Goal: Book appointment/travel/reservation

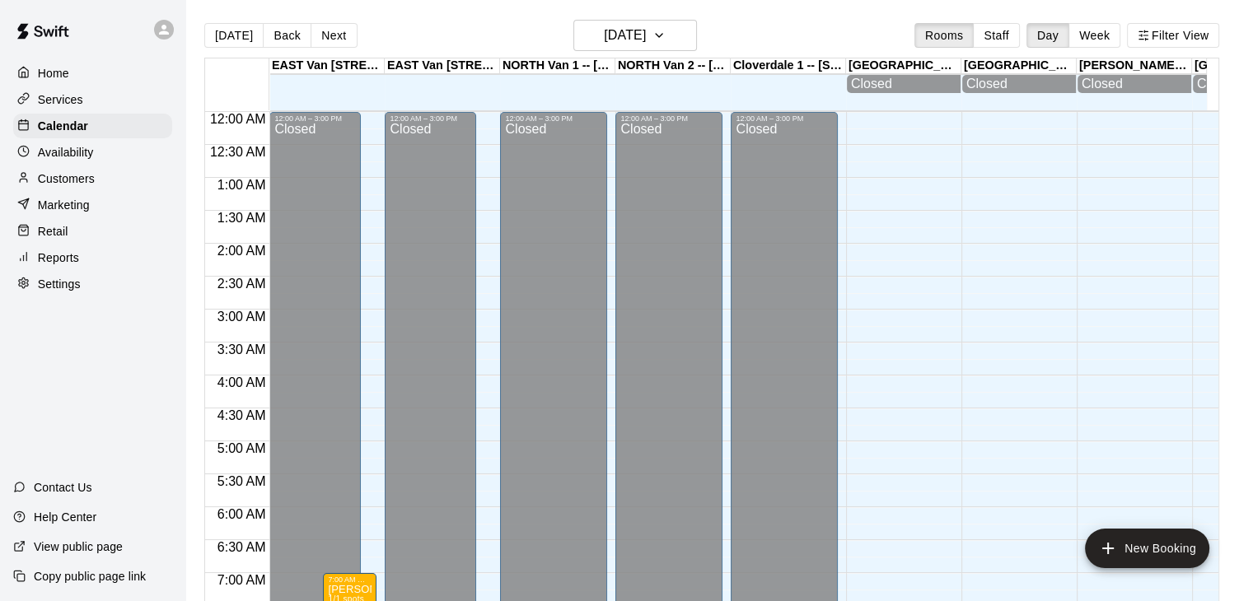
scroll to position [883, 0]
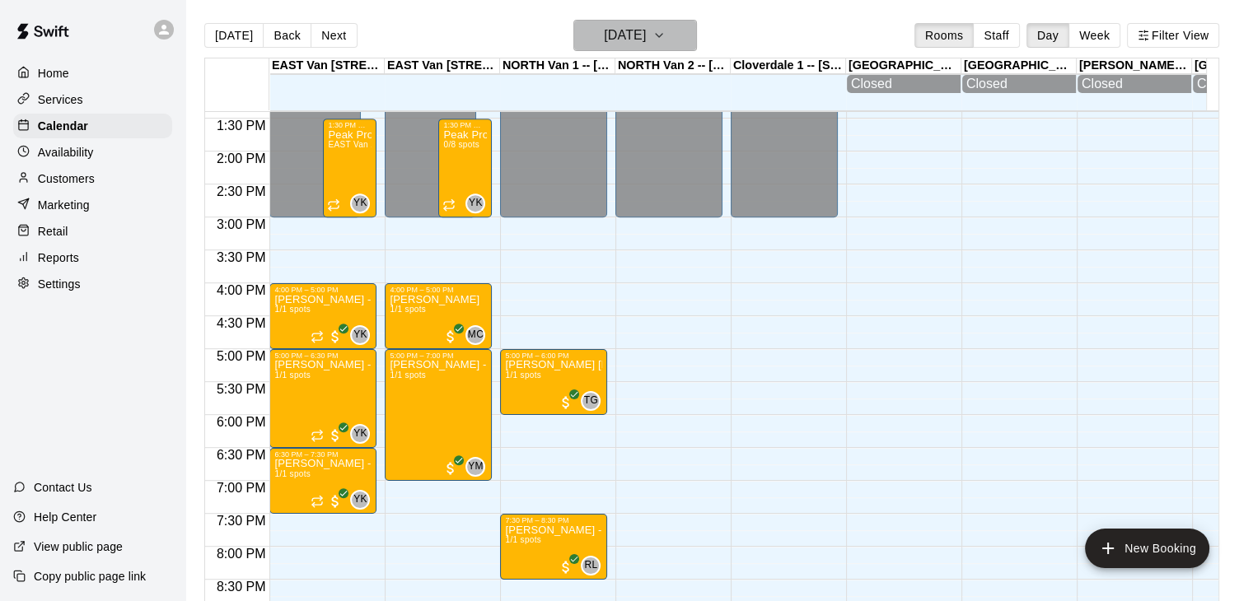
click at [666, 37] on icon "button" at bounding box center [659, 36] width 13 height 20
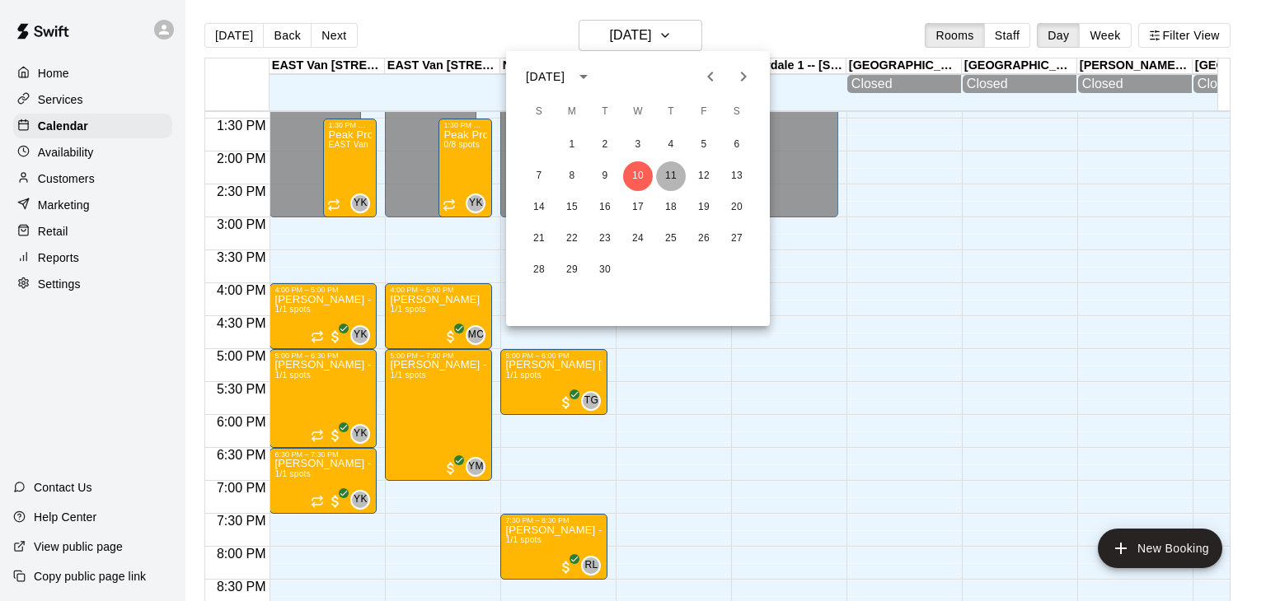
click at [672, 178] on button "11" at bounding box center [671, 176] width 30 height 30
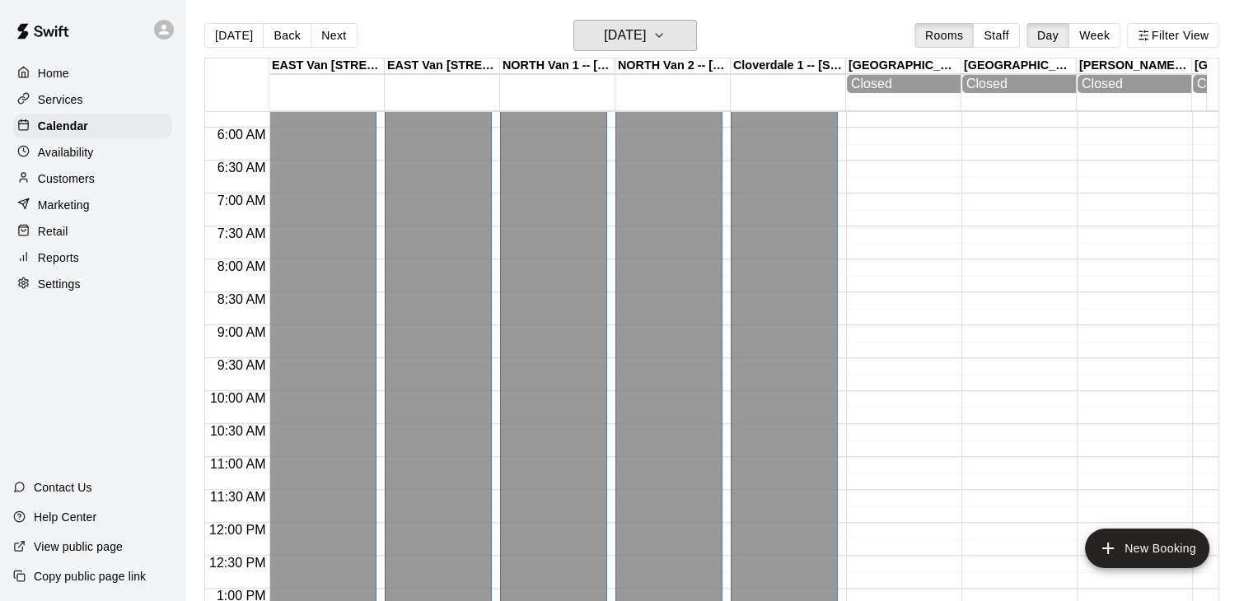
scroll to position [385, 0]
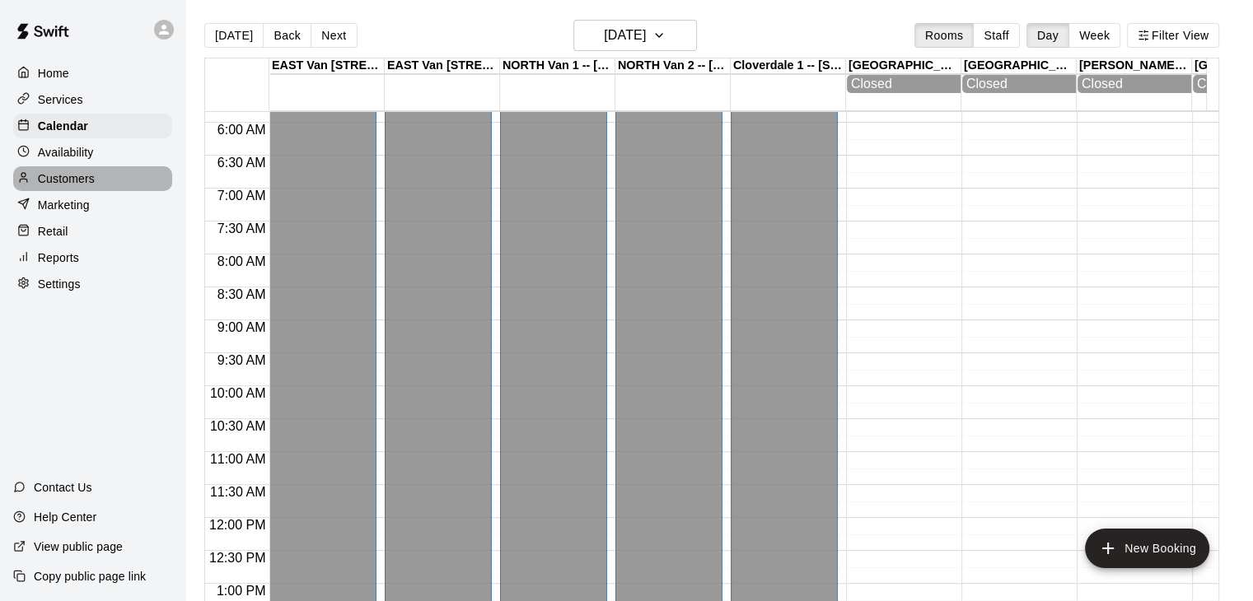
click at [99, 182] on div "Customers" at bounding box center [92, 178] width 159 height 25
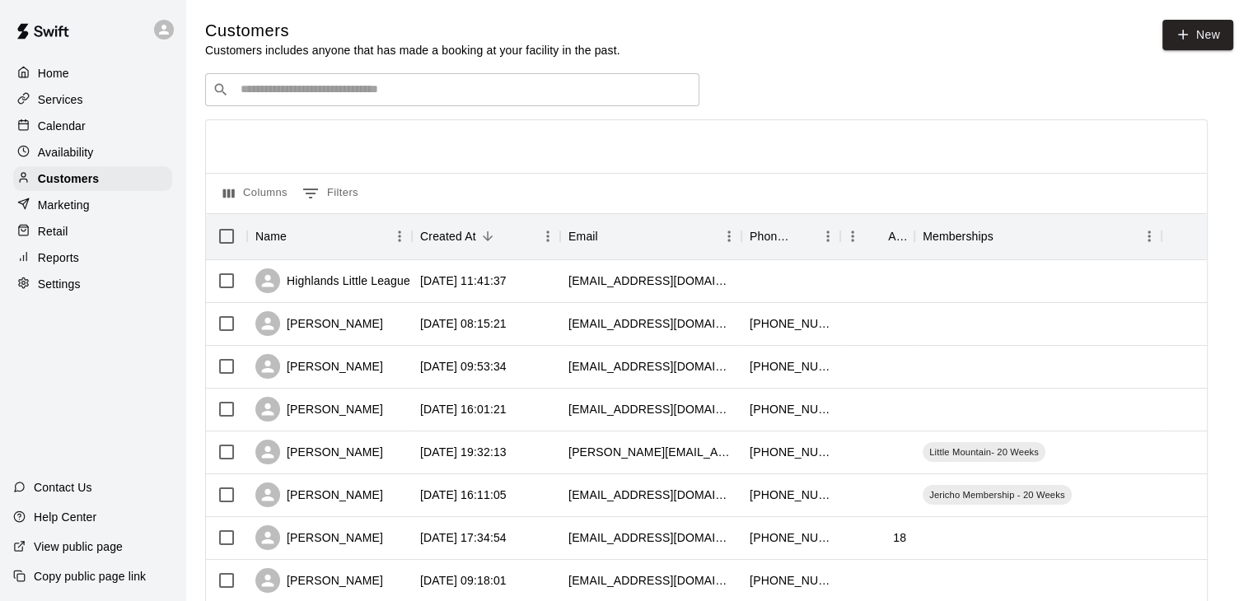
click at [330, 91] on input "Search customers by name or email" at bounding box center [464, 90] width 456 height 16
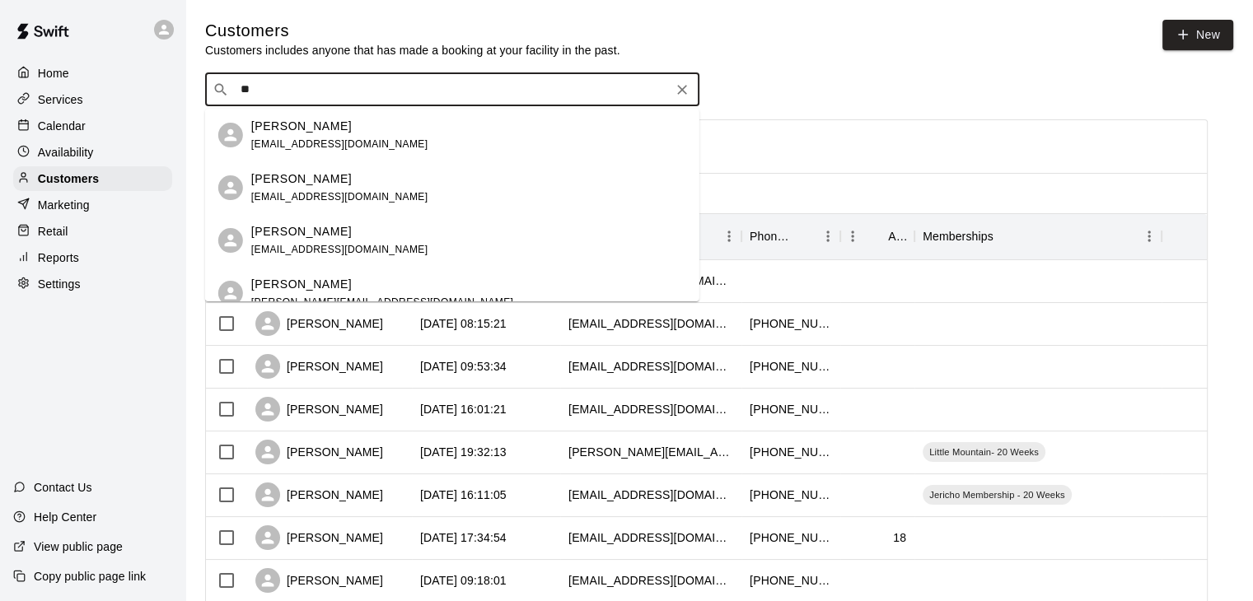
type input "*"
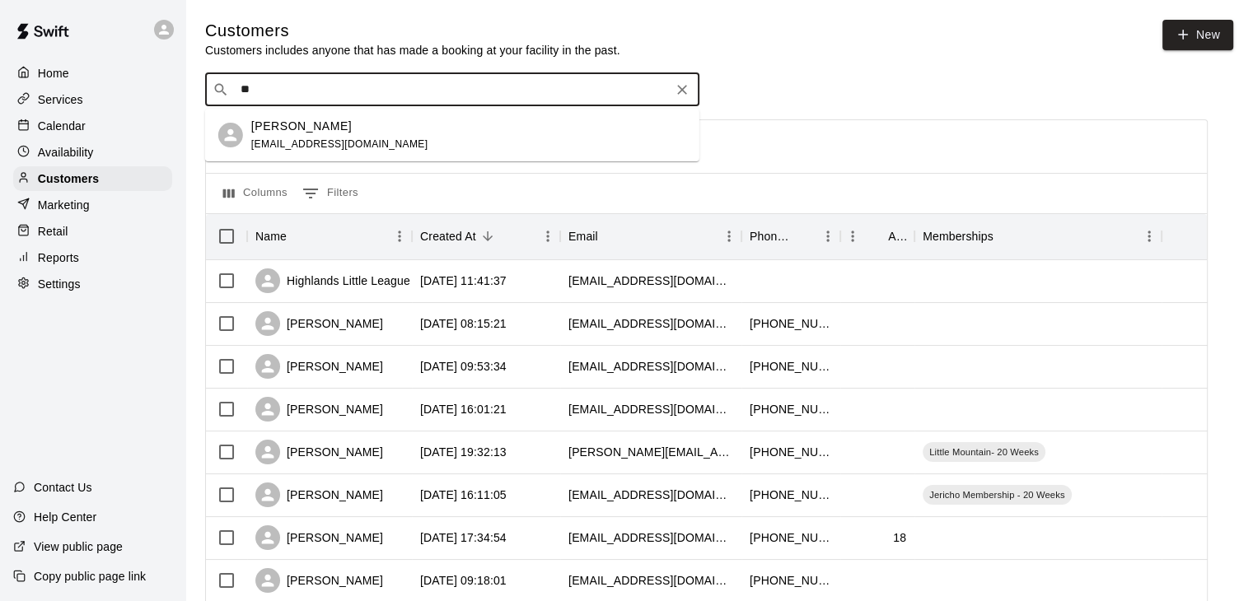
type input "*"
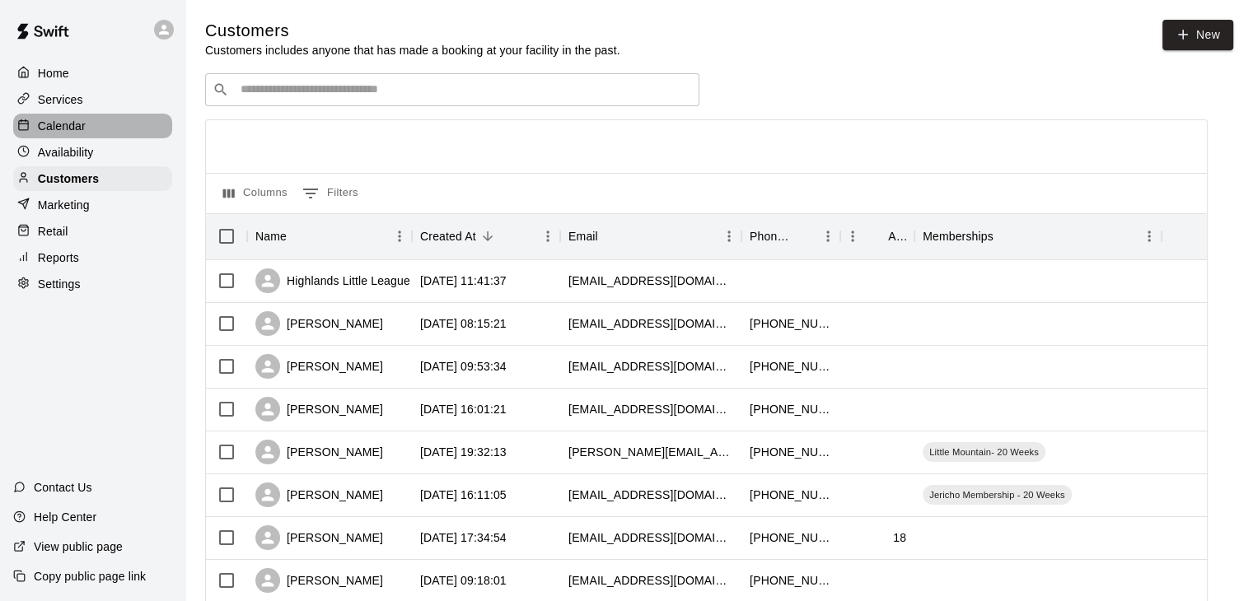
click at [80, 124] on p "Calendar" at bounding box center [62, 126] width 48 height 16
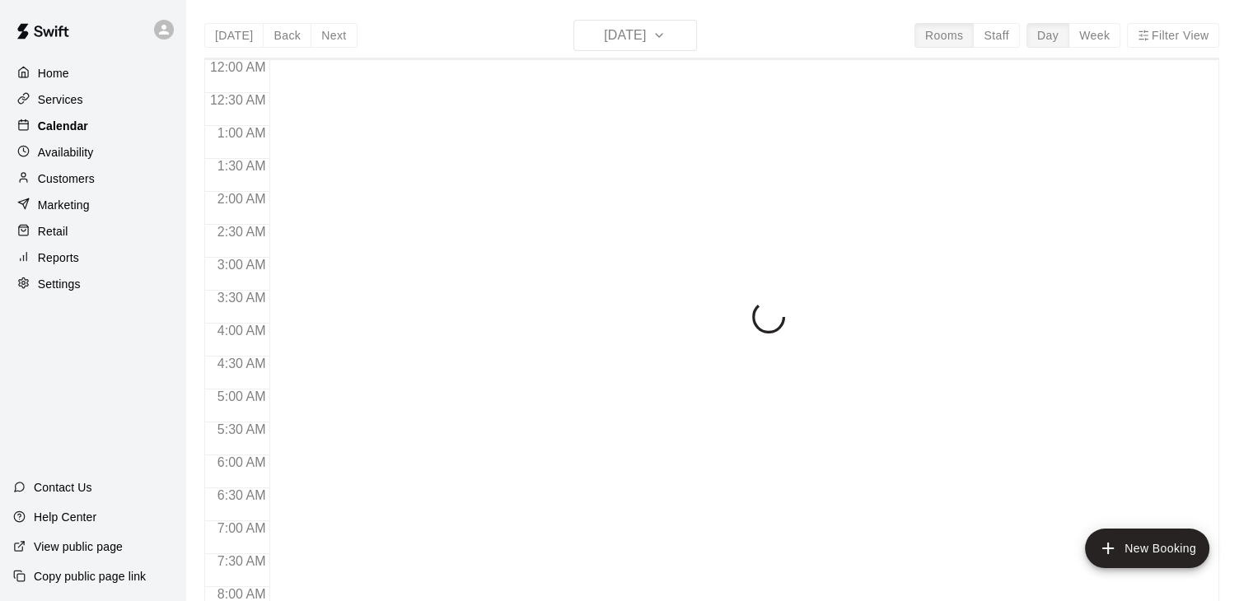
scroll to position [636, 0]
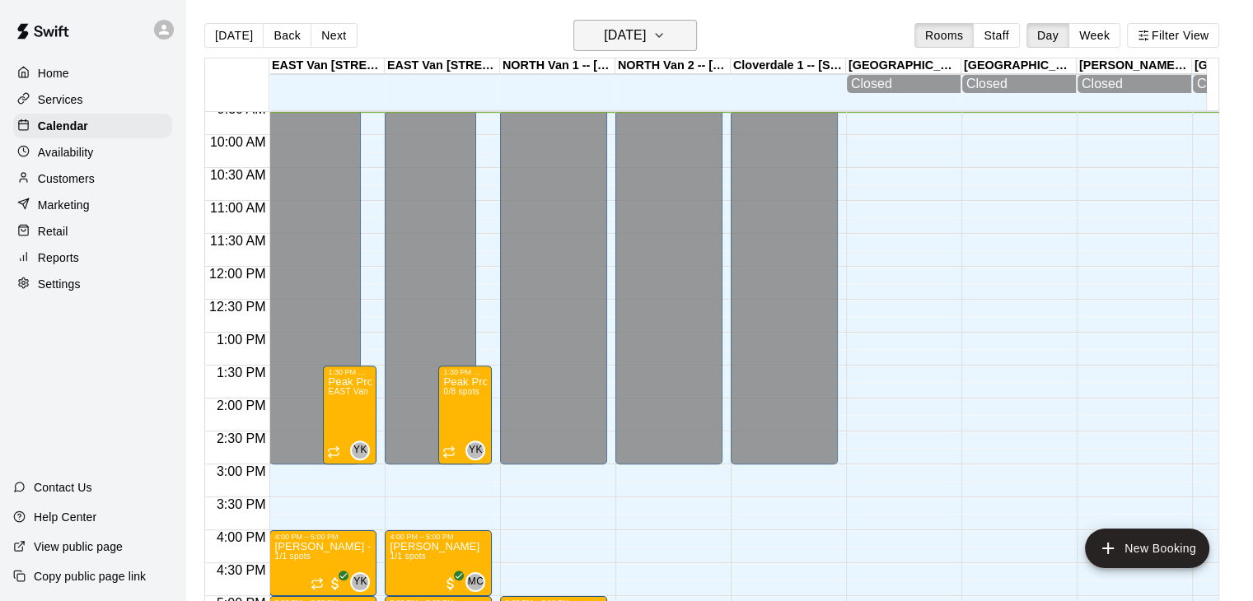
click at [666, 30] on icon "button" at bounding box center [659, 36] width 13 height 20
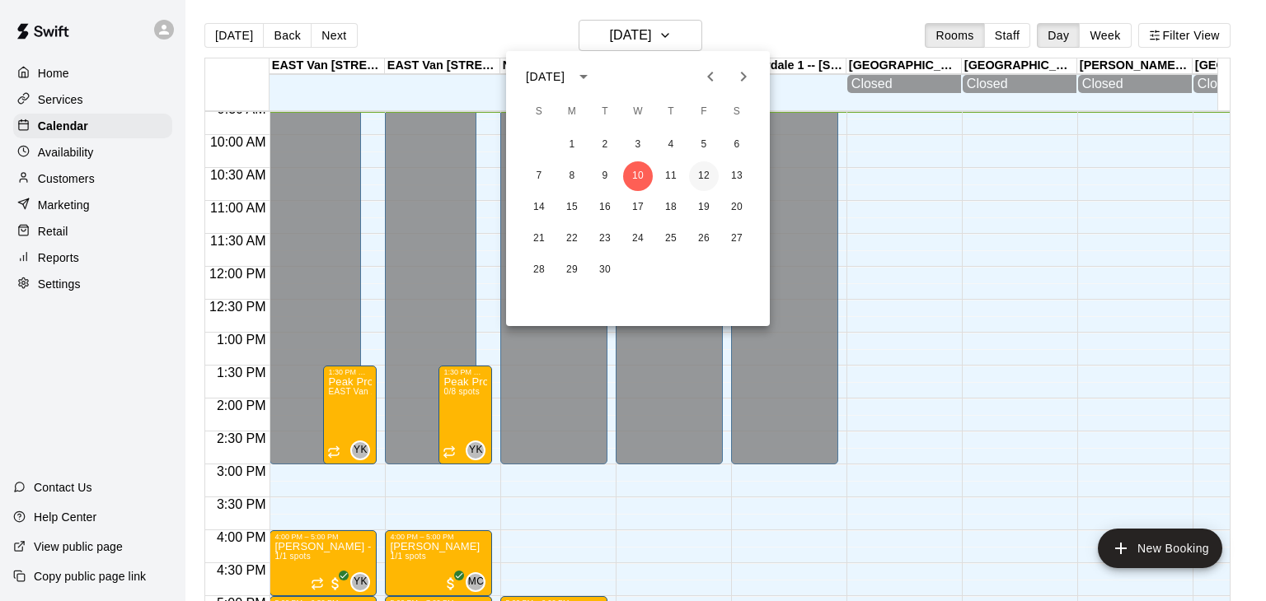
click at [709, 179] on button "12" at bounding box center [704, 176] width 30 height 30
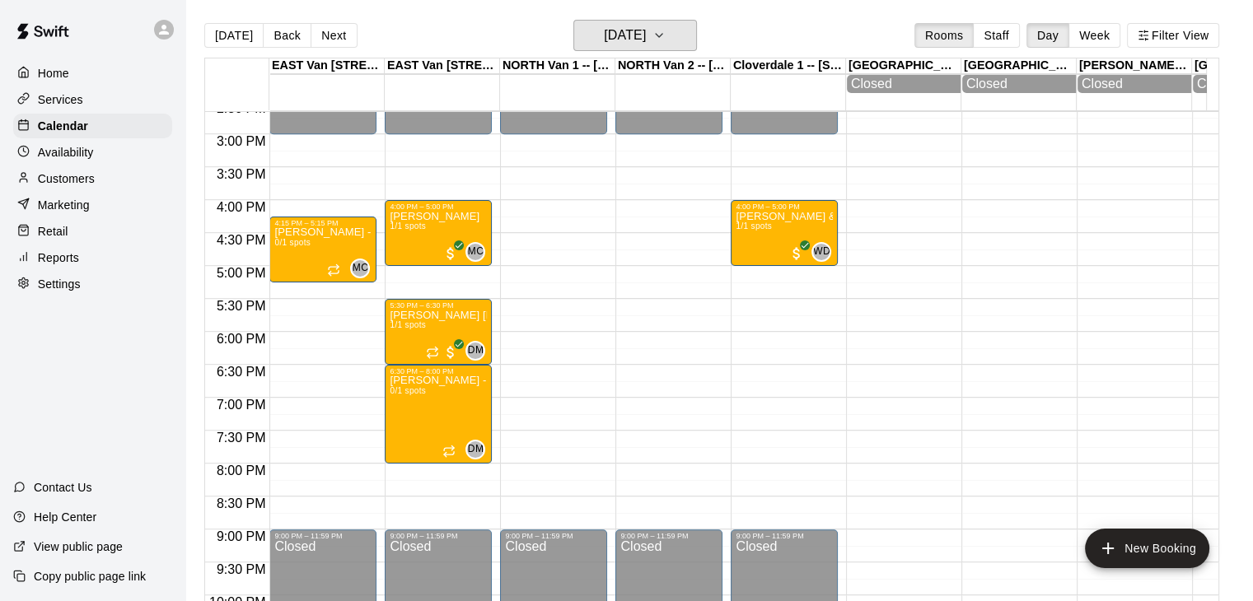
scroll to position [971, 0]
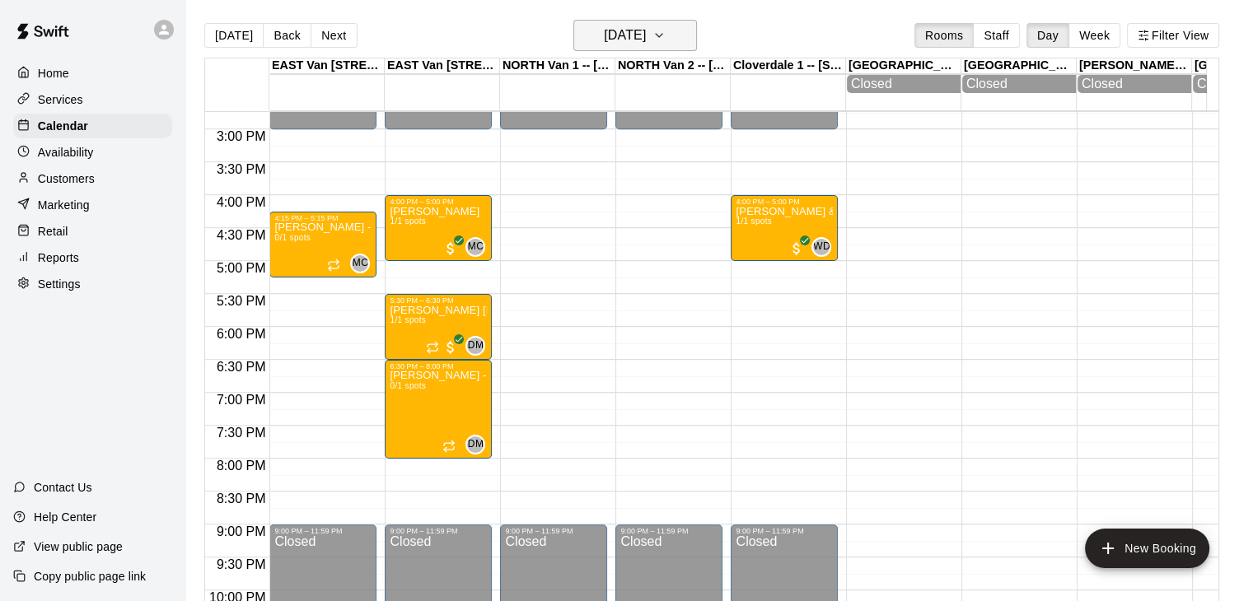
click at [666, 38] on icon "button" at bounding box center [659, 36] width 13 height 20
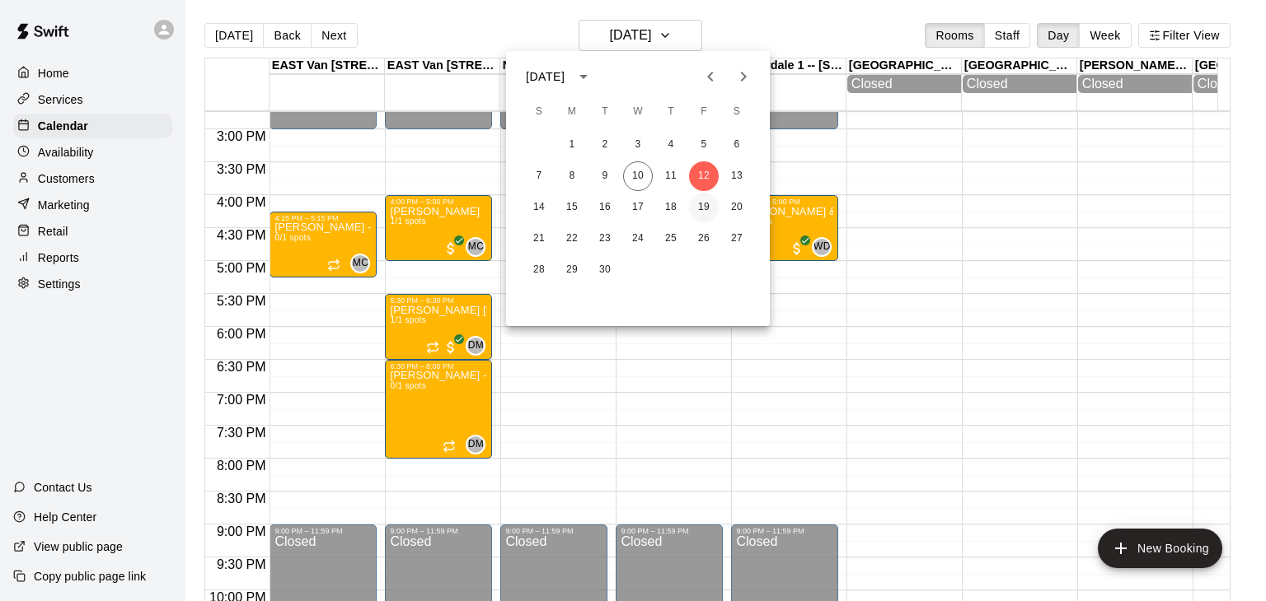
click at [702, 208] on button "19" at bounding box center [704, 208] width 30 height 30
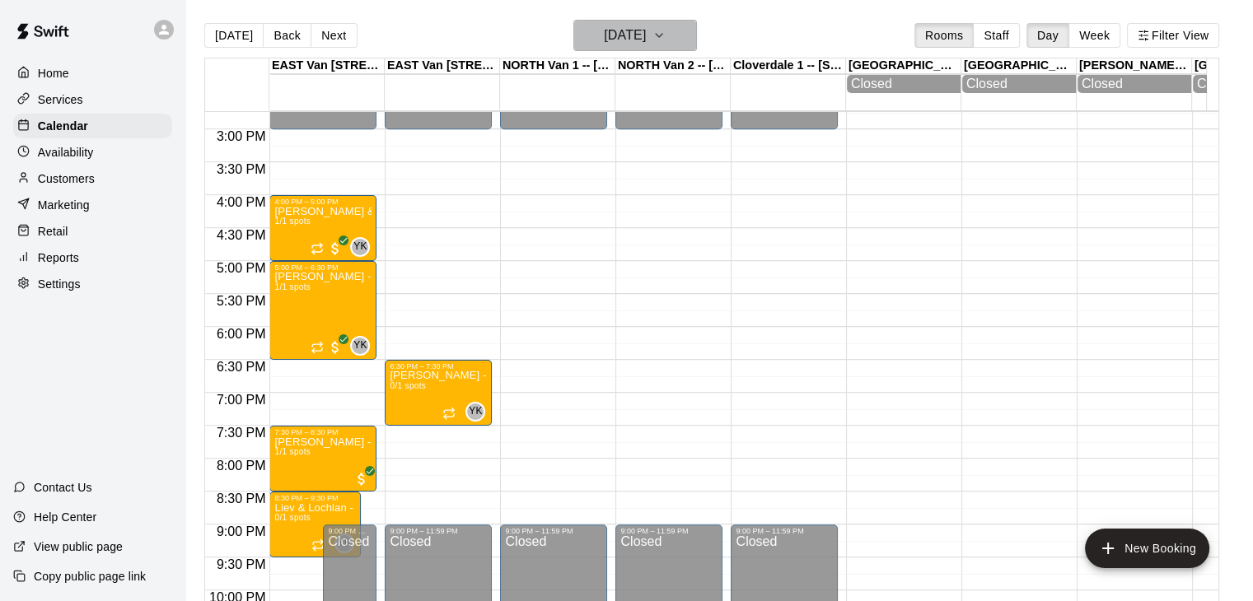
click at [689, 38] on button "[DATE]" at bounding box center [635, 35] width 124 height 31
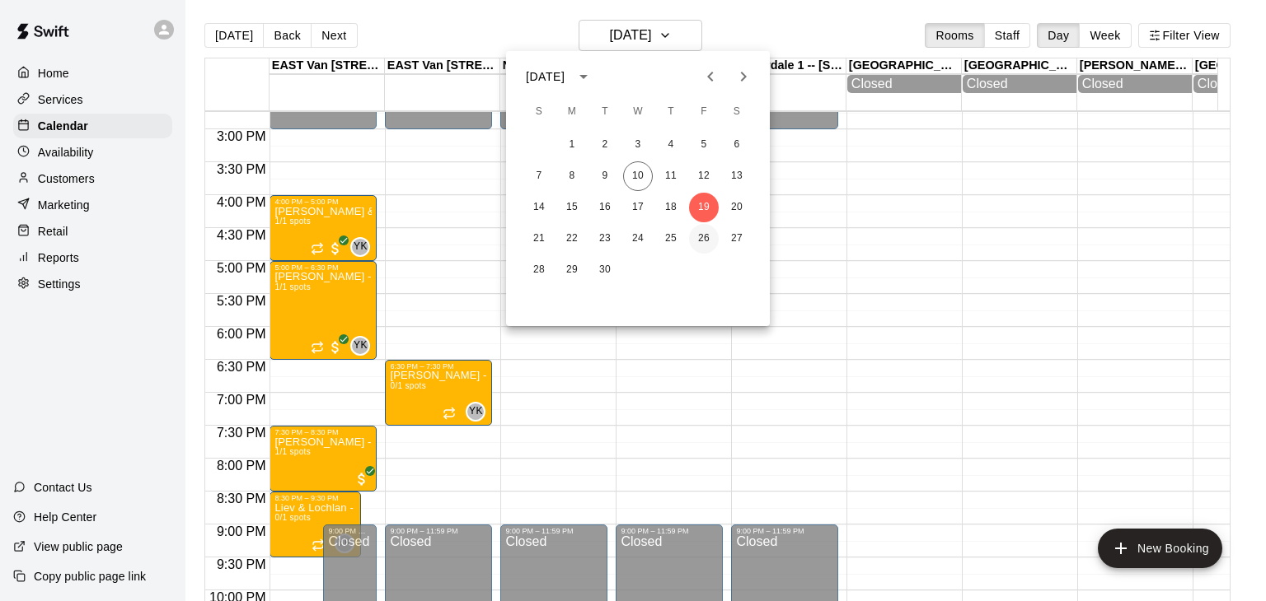
click at [703, 237] on button "26" at bounding box center [704, 239] width 30 height 30
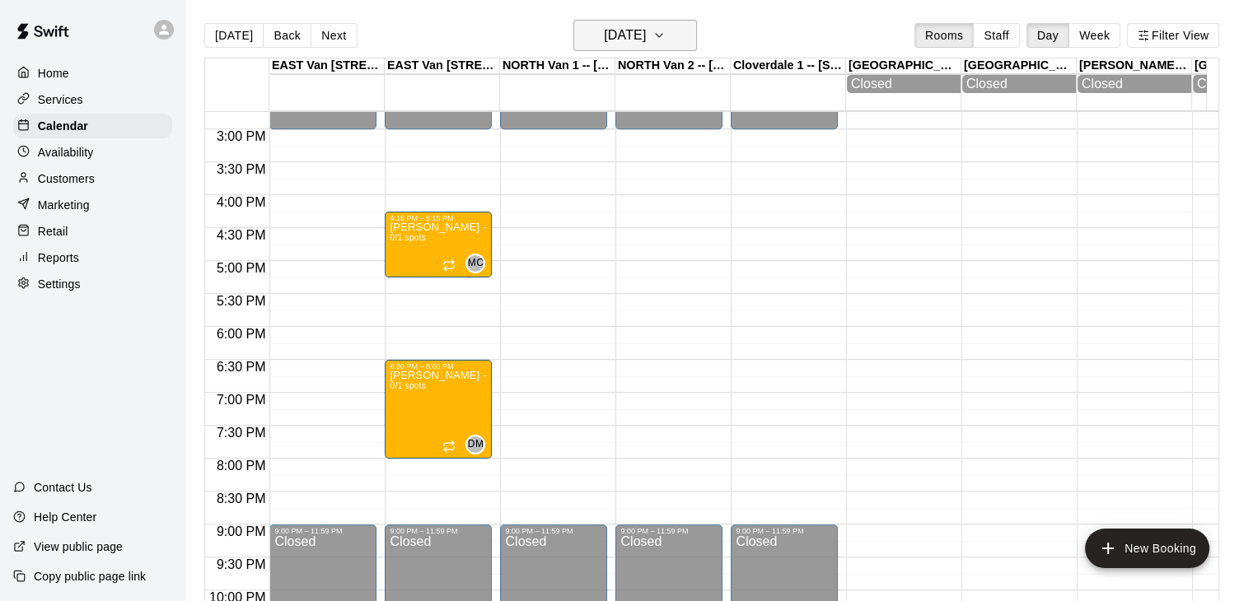
click at [666, 39] on icon "button" at bounding box center [659, 36] width 13 height 20
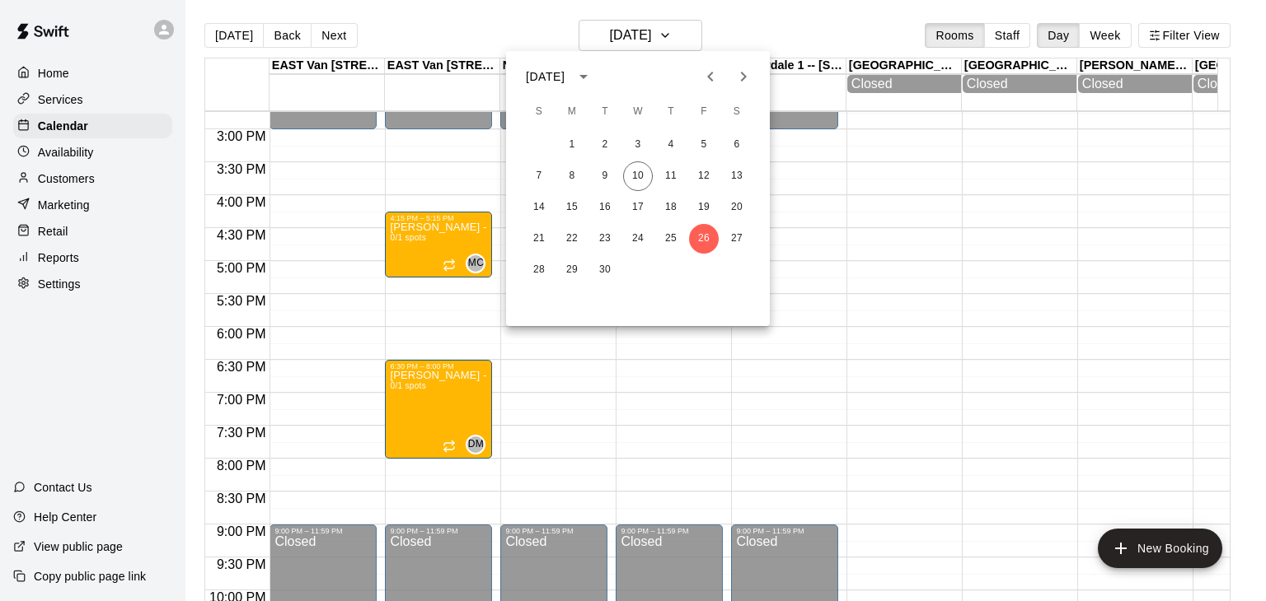
click at [753, 77] on button "Next month" at bounding box center [743, 76] width 33 height 33
click at [705, 82] on icon "Previous month" at bounding box center [710, 77] width 20 height 20
click at [702, 239] on button "26" at bounding box center [704, 239] width 30 height 30
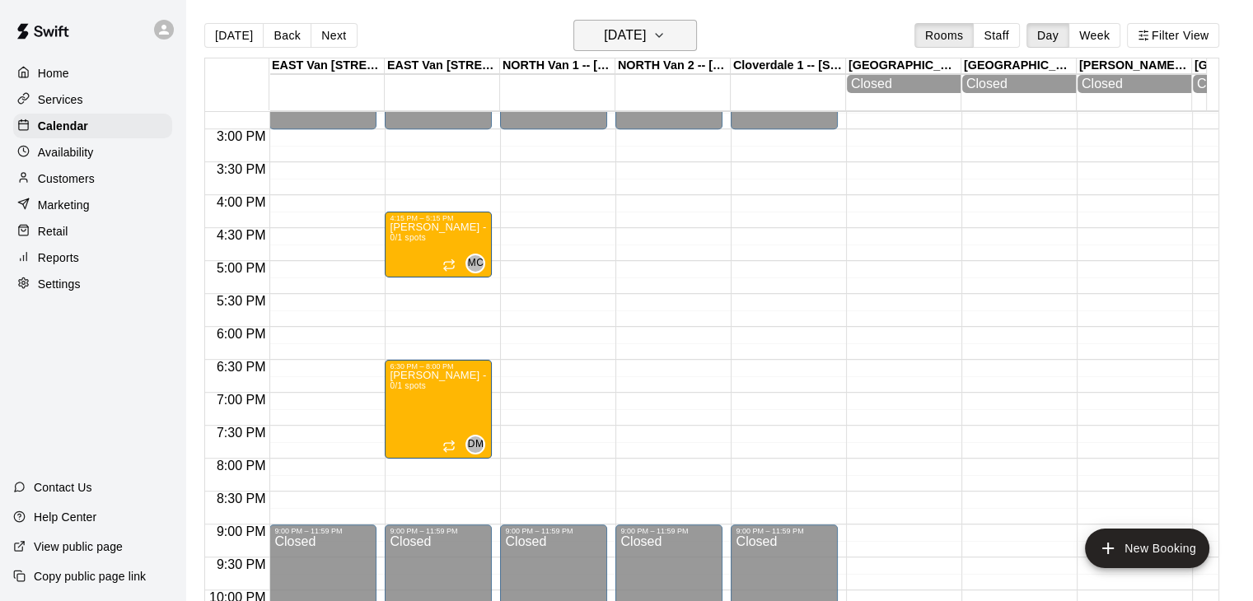
click at [666, 34] on icon "button" at bounding box center [659, 36] width 13 height 20
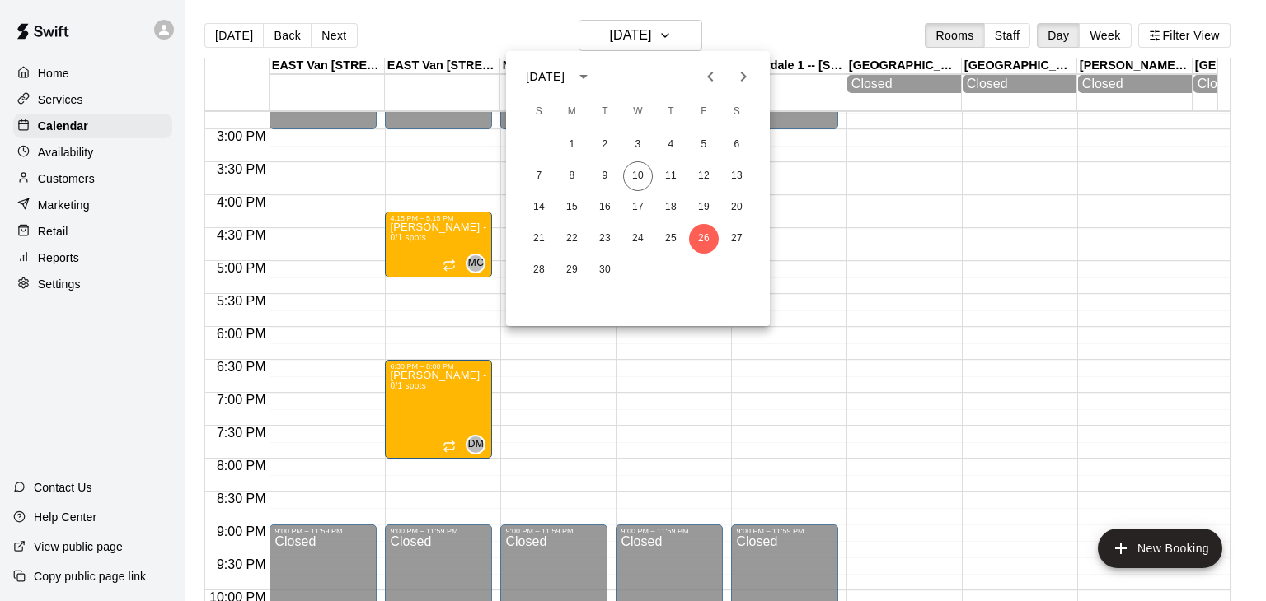
click at [752, 83] on icon "Next month" at bounding box center [743, 77] width 20 height 20
click at [704, 147] on button "3" at bounding box center [704, 145] width 30 height 30
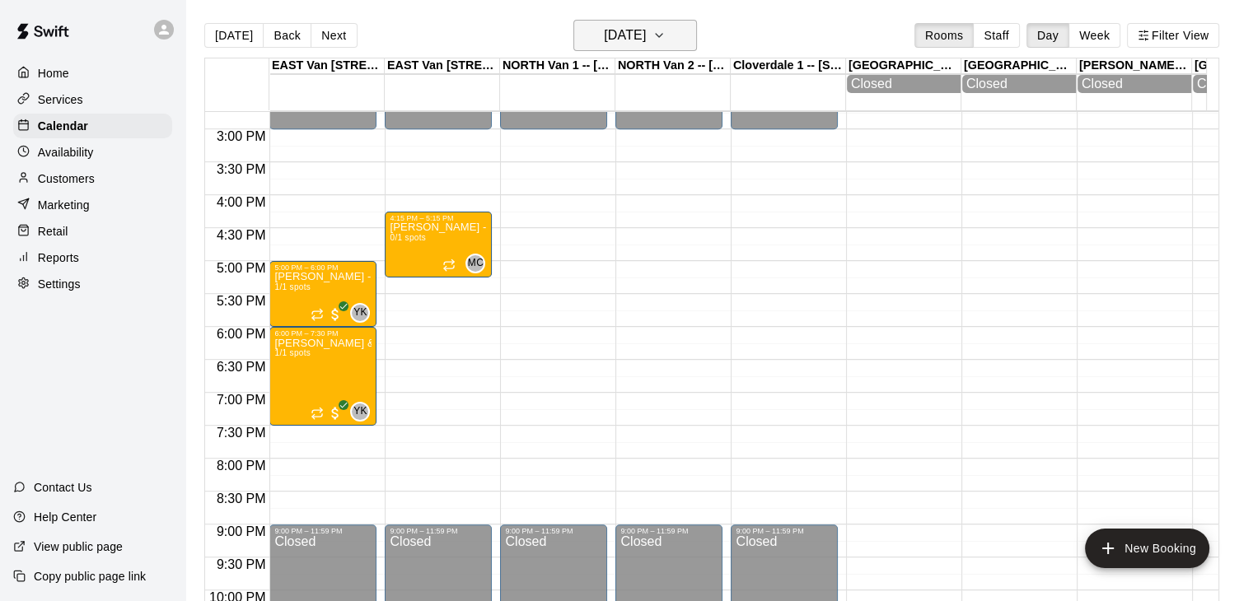
click at [666, 37] on icon "button" at bounding box center [659, 36] width 13 height 20
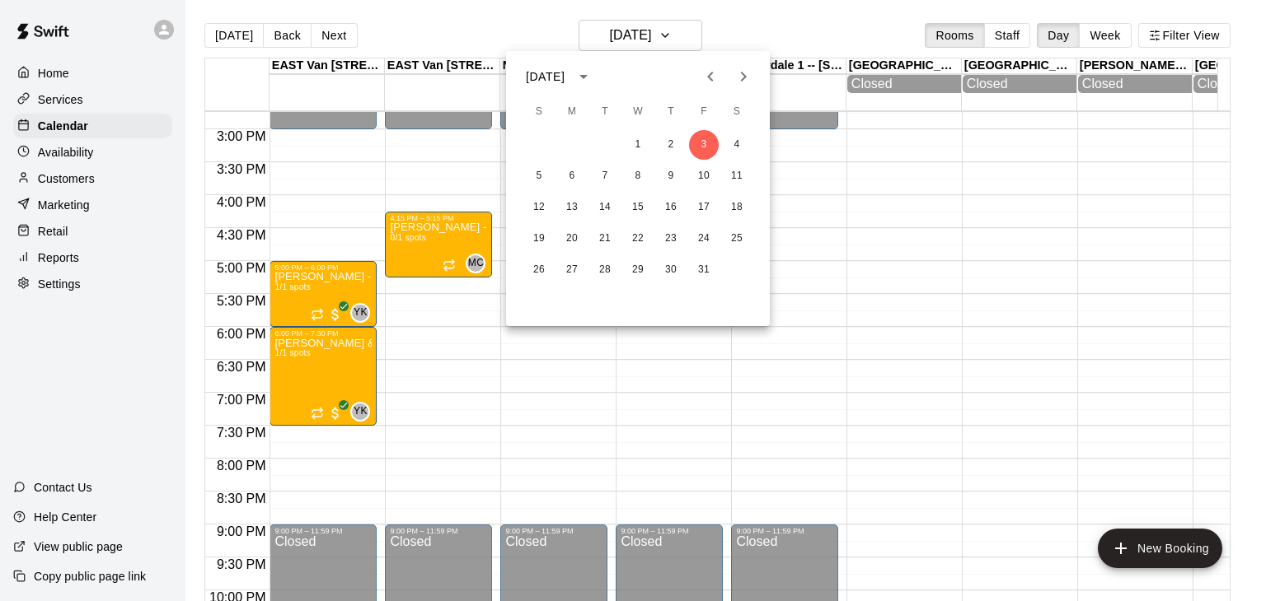
click at [710, 82] on icon "Previous month" at bounding box center [710, 77] width 20 height 20
click at [699, 178] on button "12" at bounding box center [704, 176] width 30 height 30
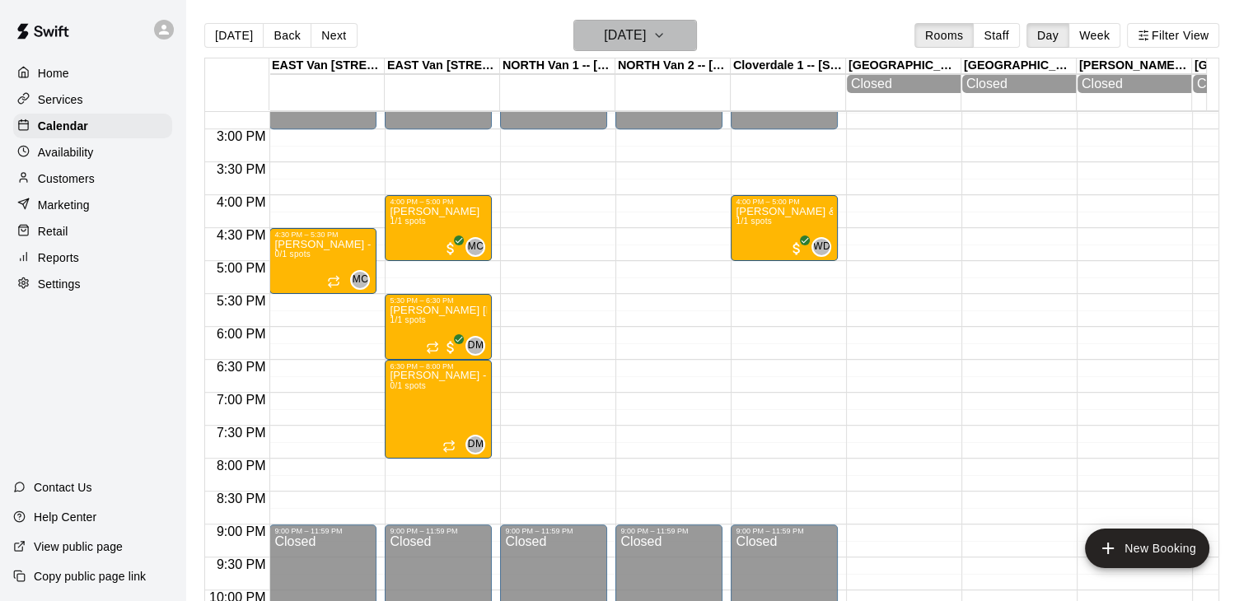
click at [666, 37] on icon "button" at bounding box center [659, 36] width 13 height 20
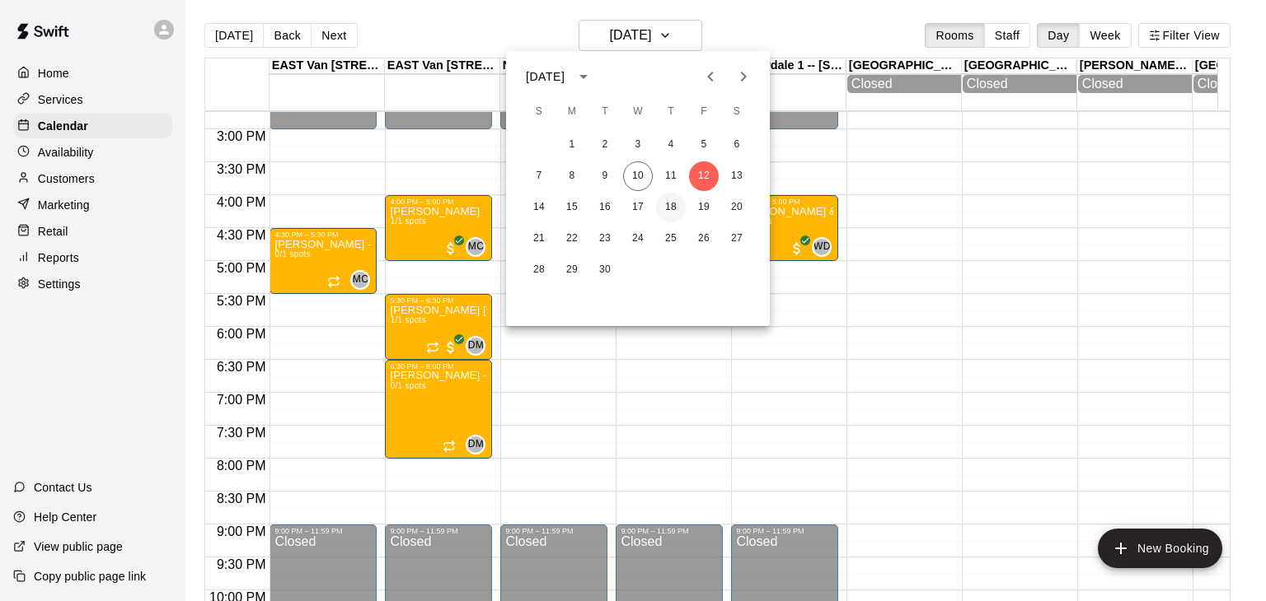
click at [667, 208] on button "18" at bounding box center [671, 208] width 30 height 30
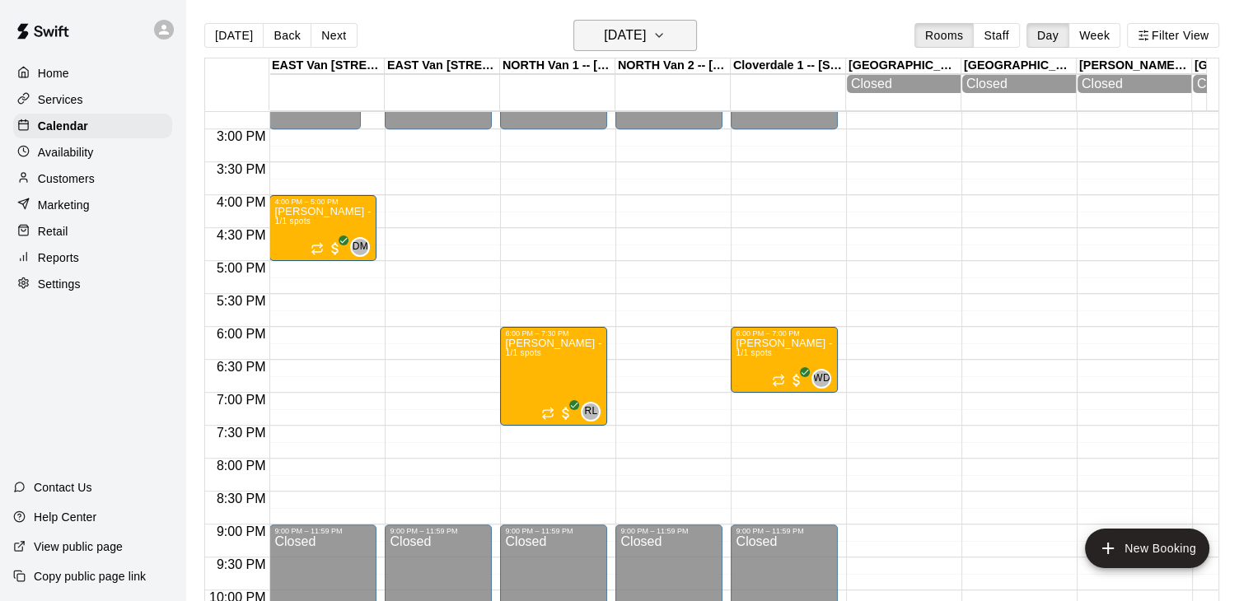
click at [666, 37] on icon "button" at bounding box center [659, 36] width 13 height 20
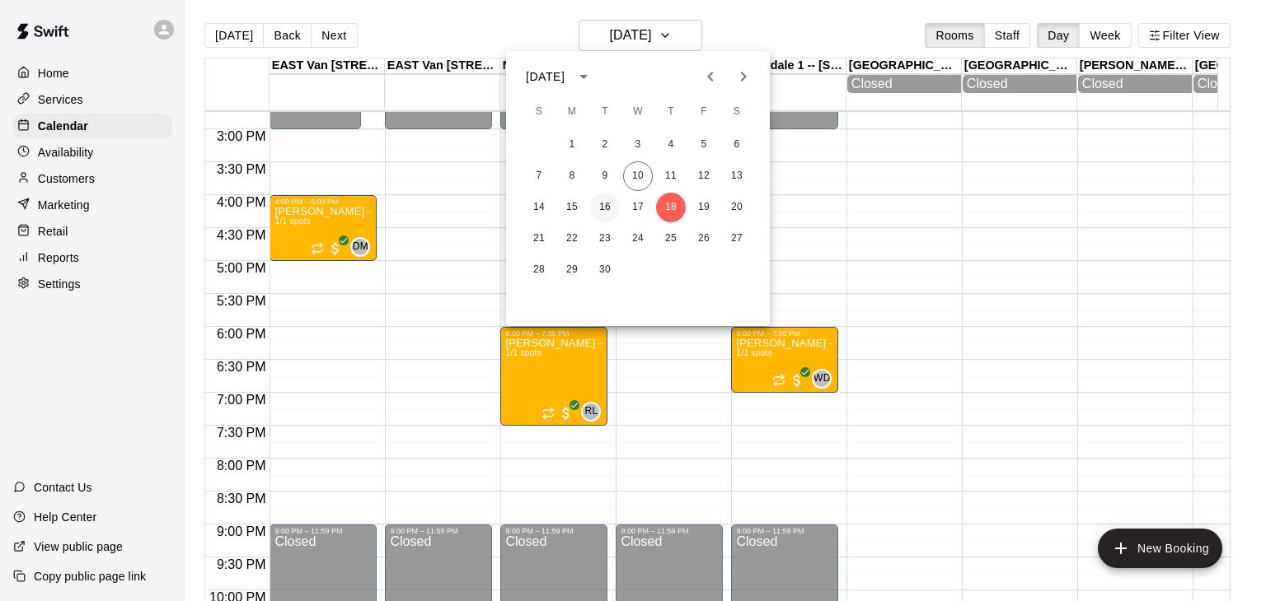
click at [608, 202] on button "16" at bounding box center [605, 208] width 30 height 30
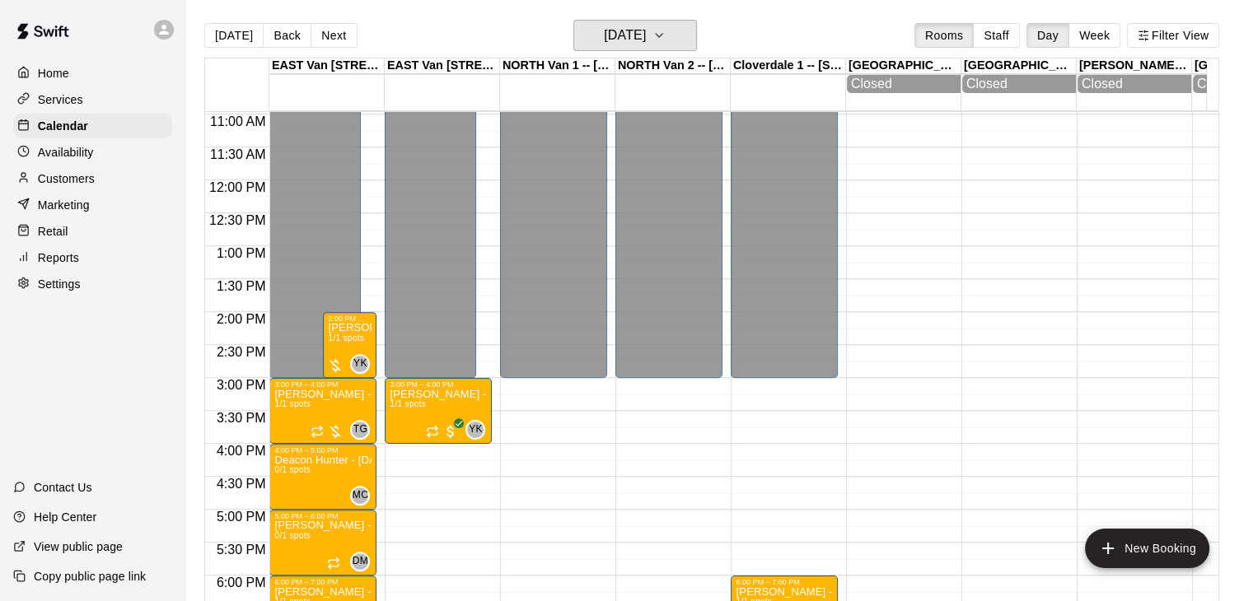
scroll to position [709, 0]
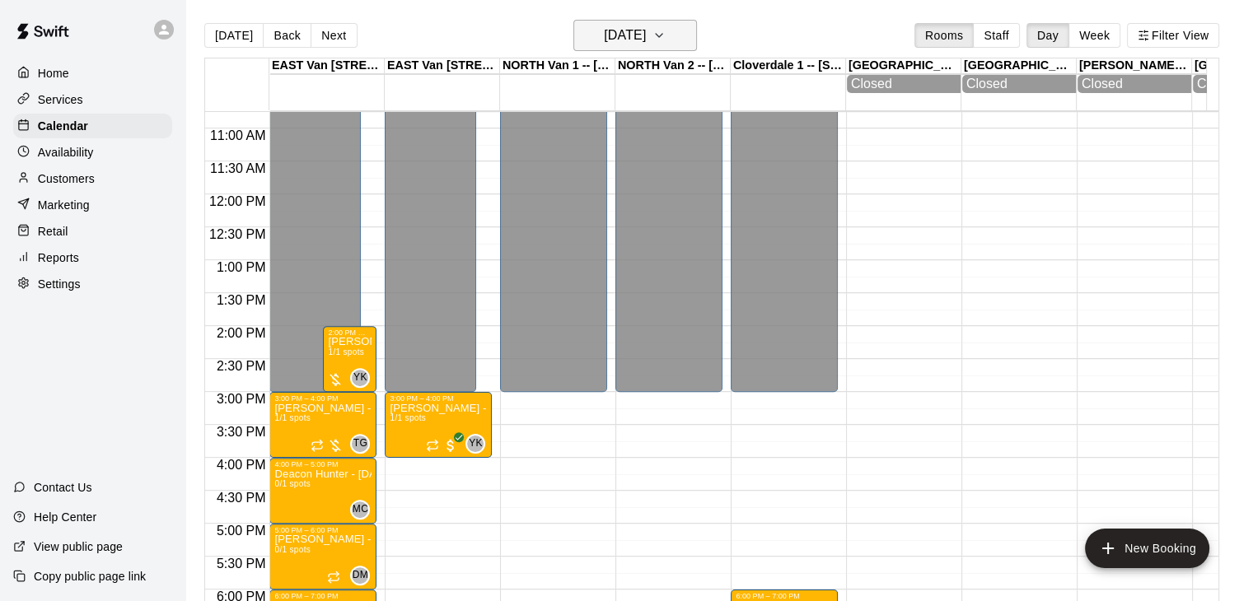
click at [666, 38] on icon "button" at bounding box center [659, 36] width 13 height 20
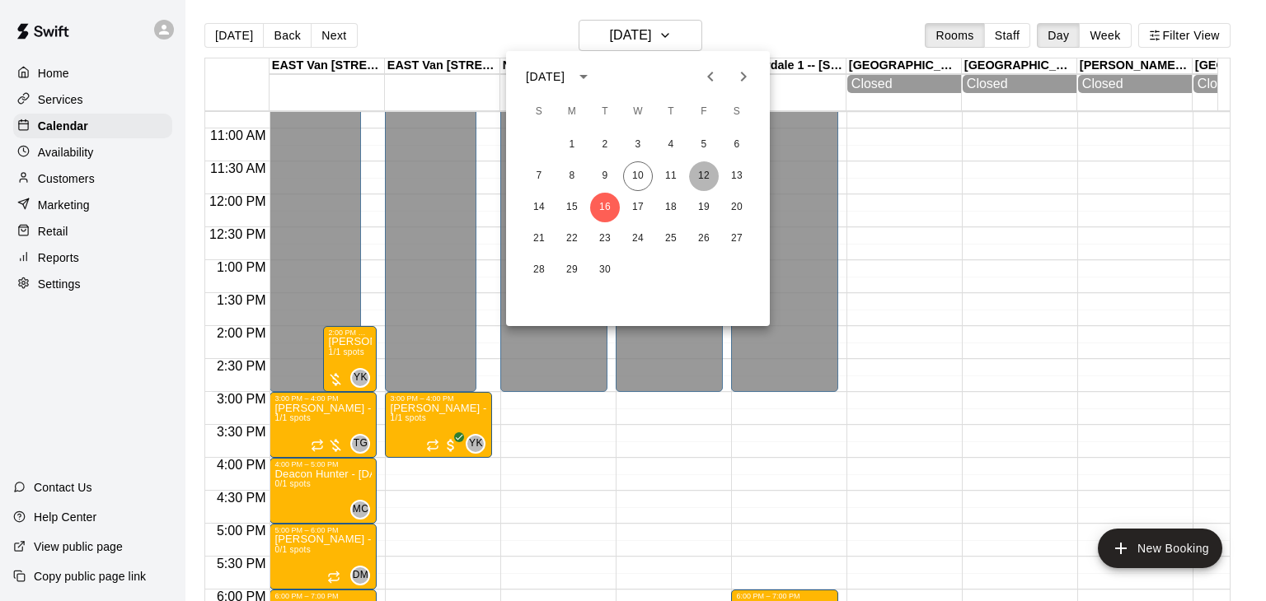
click at [705, 184] on button "12" at bounding box center [704, 176] width 30 height 30
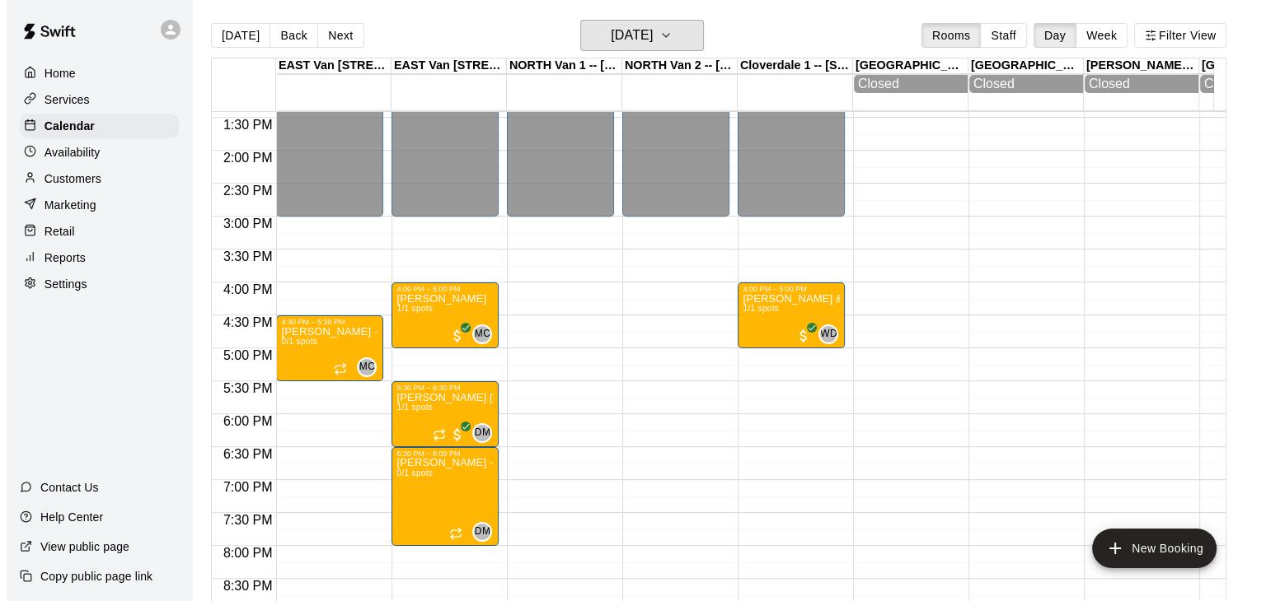
scroll to position [898, 0]
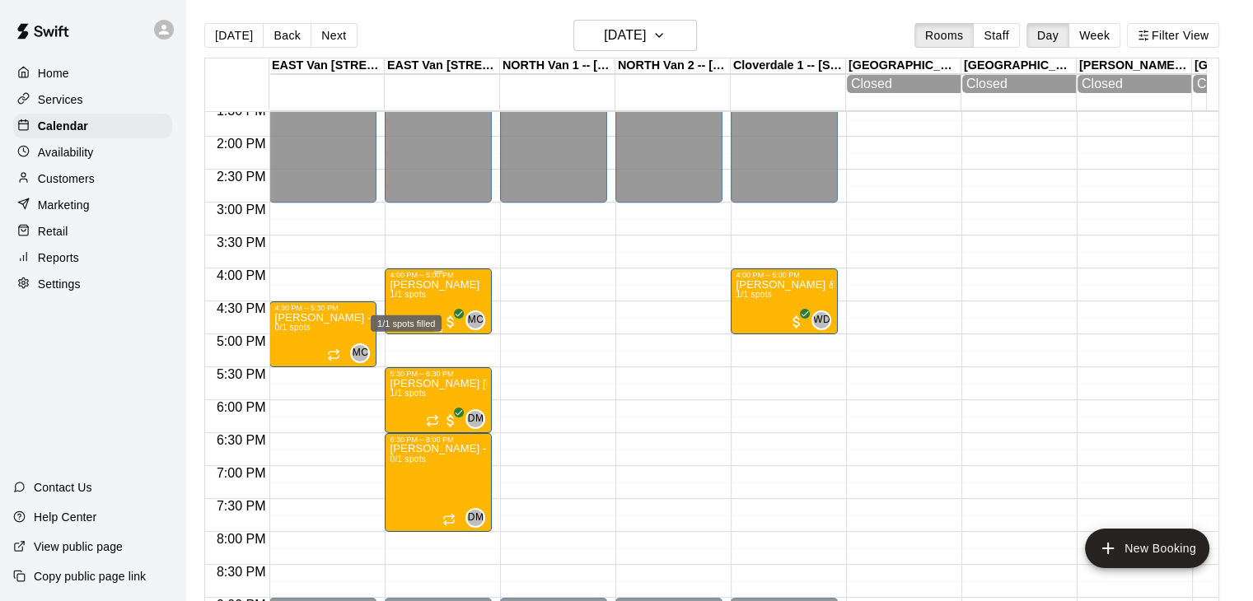
click at [420, 297] on span "1/1 spots" at bounding box center [408, 294] width 36 height 9
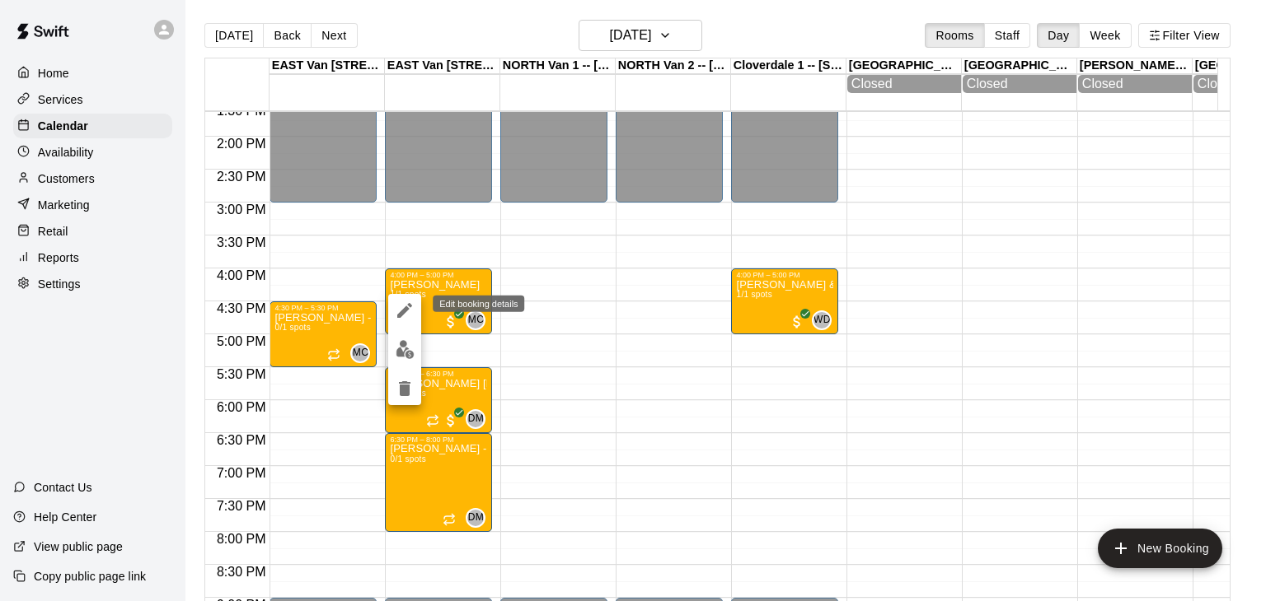
click at [405, 305] on icon "edit" at bounding box center [405, 311] width 20 height 20
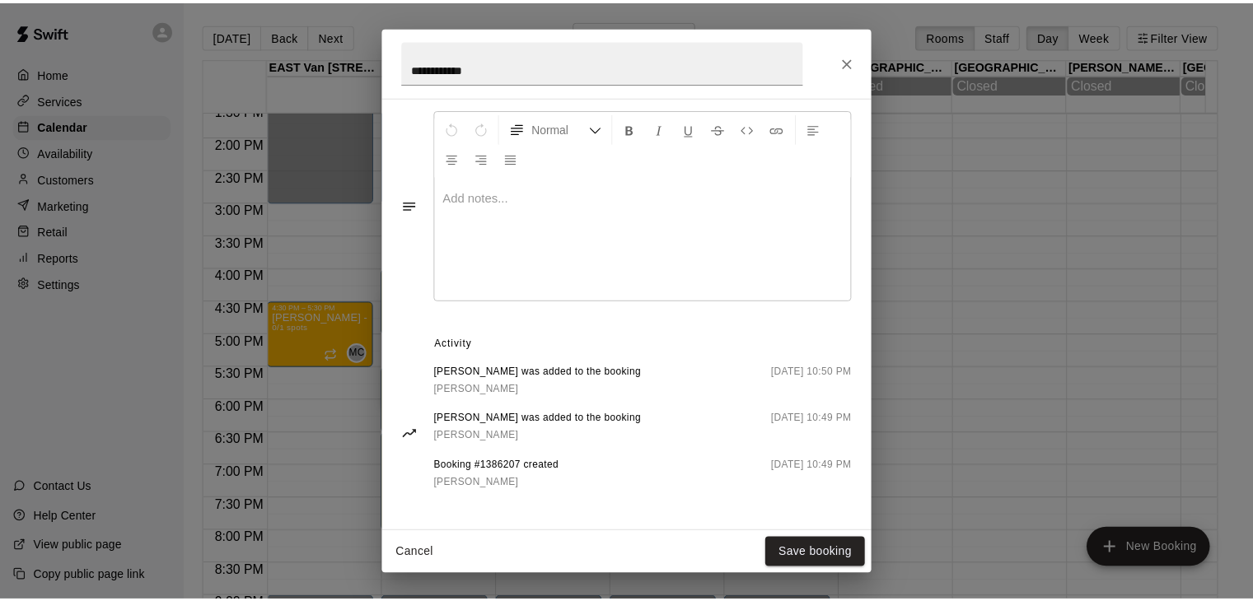
scroll to position [0, 0]
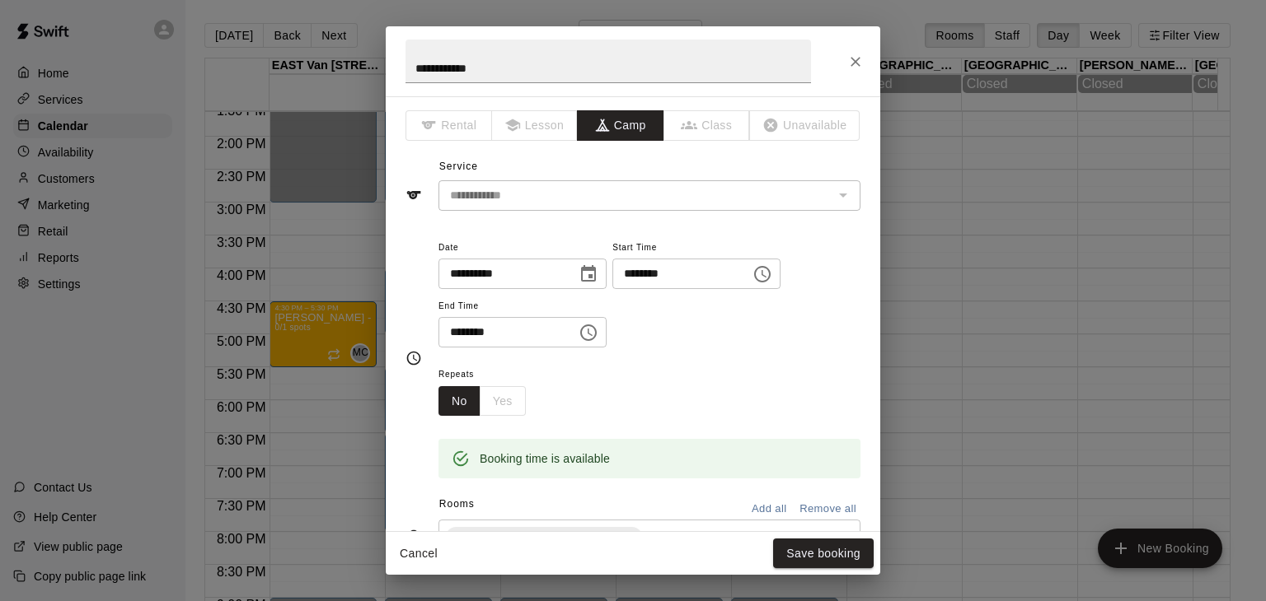
click at [852, 64] on icon "Close" at bounding box center [855, 62] width 10 height 10
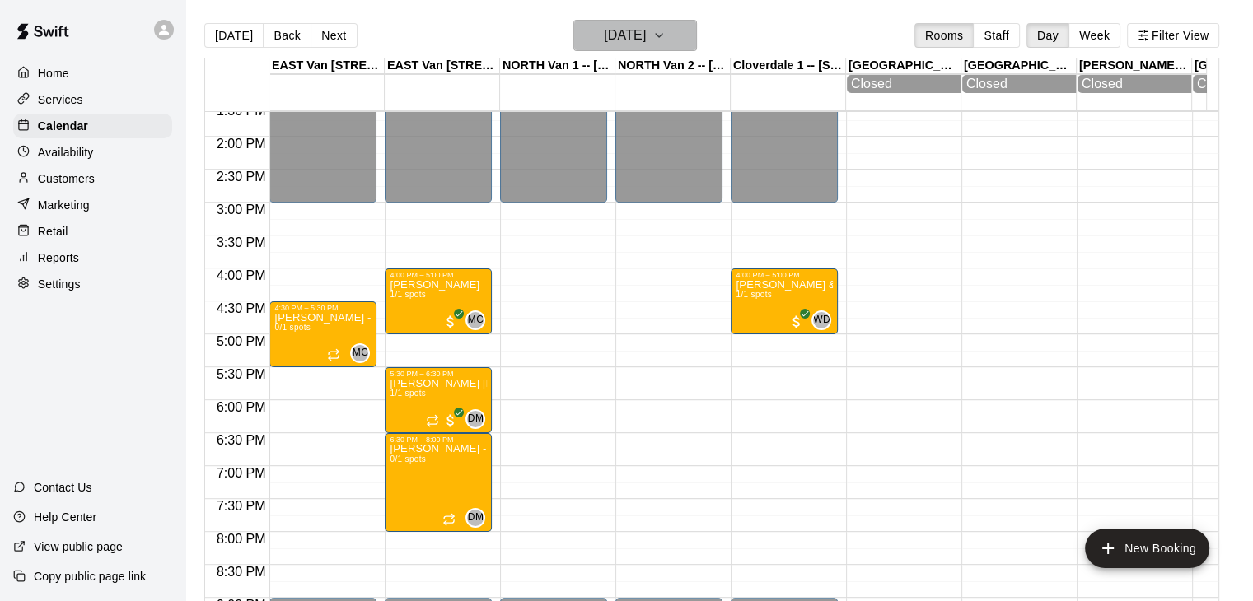
click at [666, 31] on icon "button" at bounding box center [659, 36] width 13 height 20
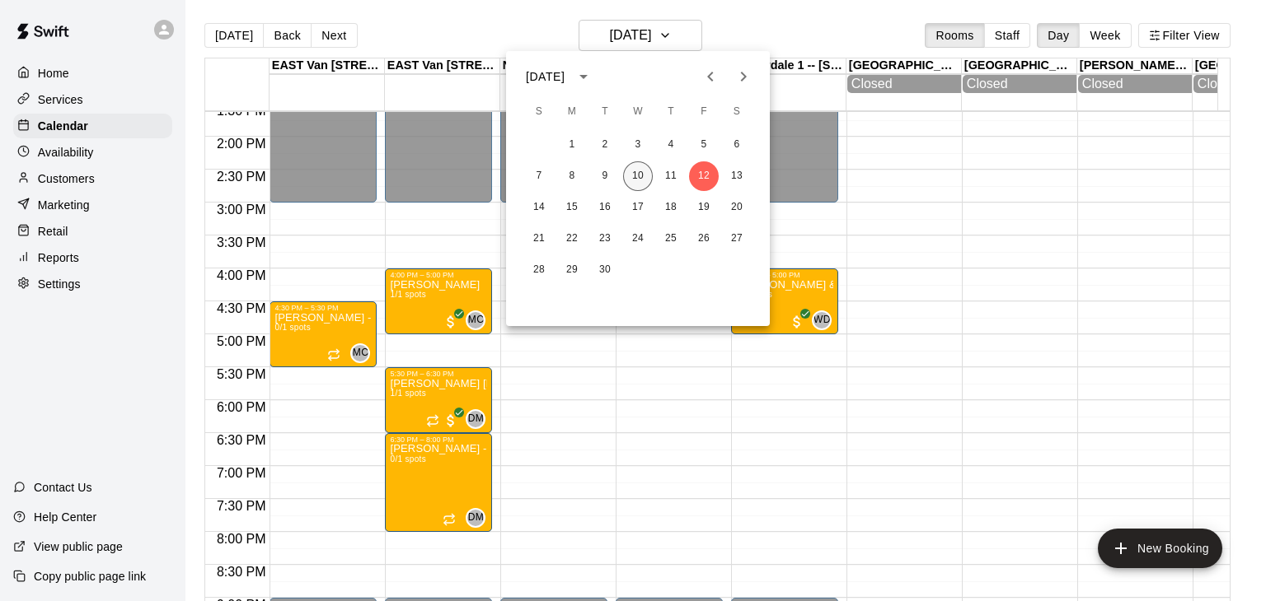
click at [645, 185] on button "10" at bounding box center [638, 176] width 30 height 30
